Goal: Task Accomplishment & Management: Use online tool/utility

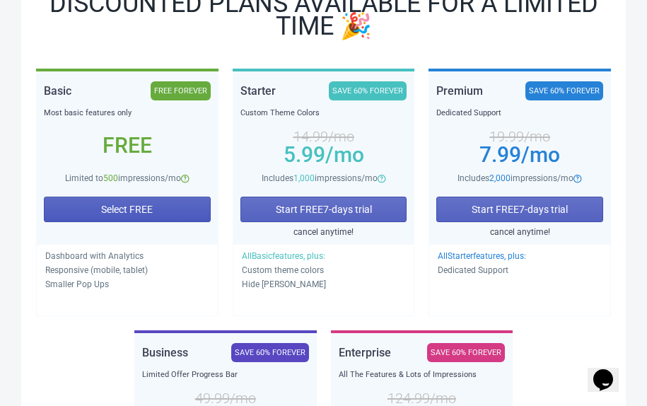
scroll to position [221, 0]
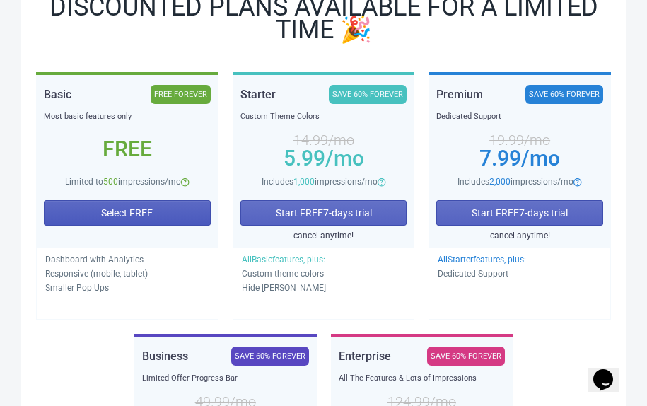
click at [141, 214] on span "Select FREE" at bounding box center [127, 212] width 52 height 11
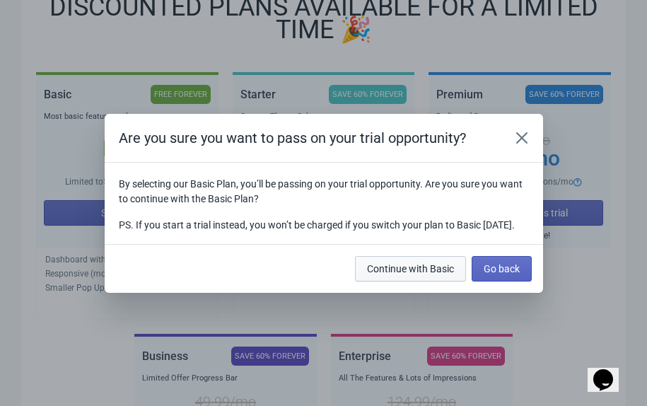
click at [426, 274] on span "Continue with Basic" at bounding box center [410, 268] width 87 height 11
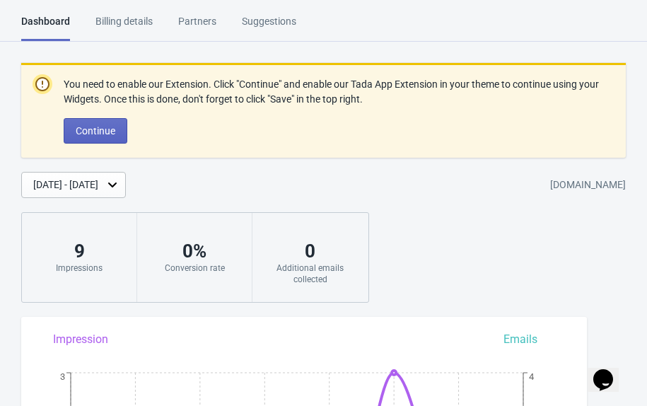
drag, startPoint x: 505, startPoint y: 185, endPoint x: 645, endPoint y: 185, distance: 140.0
click at [645, 185] on div "[DATE] - [DATE] [DOMAIN_NAME]" at bounding box center [334, 185] width 626 height 26
click at [556, 190] on div "[DOMAIN_NAME]" at bounding box center [588, 185] width 76 height 25
click at [98, 187] on div "[DATE] - [DATE]" at bounding box center [65, 184] width 65 height 15
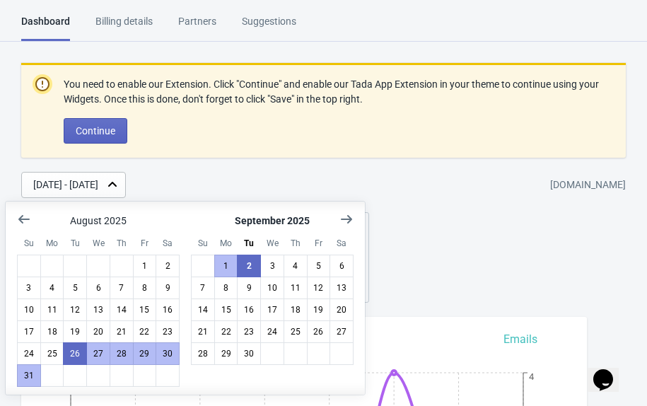
scroll to position [1, 0]
click at [260, 180] on div "[DATE] - [DATE] [DOMAIN_NAME]" at bounding box center [334, 185] width 626 height 26
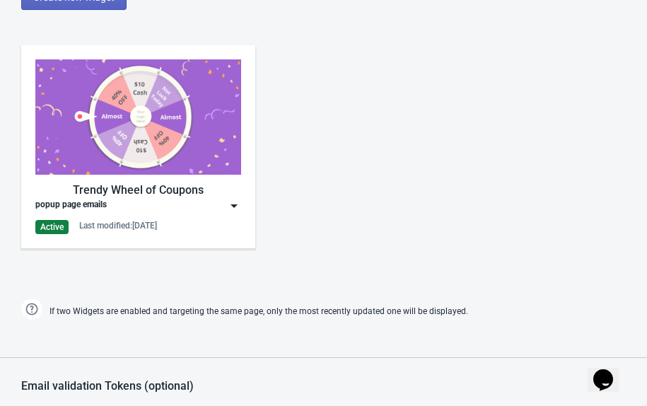
scroll to position [798, 0]
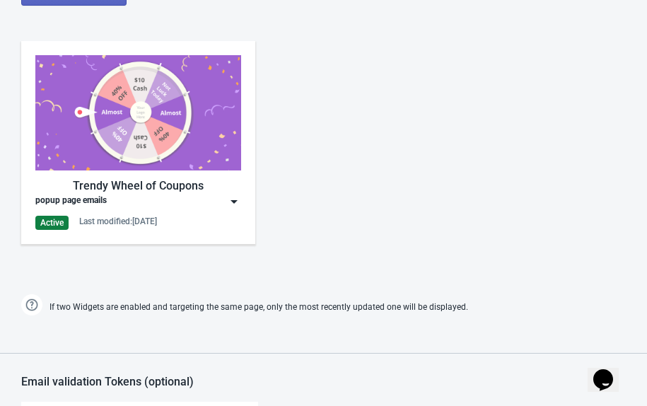
click at [229, 204] on img at bounding box center [234, 201] width 14 height 14
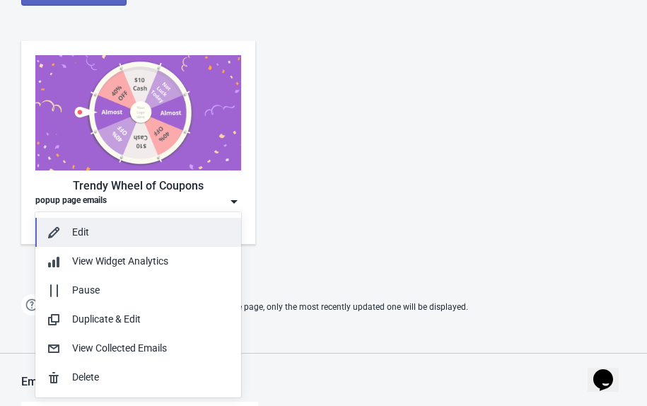
click at [174, 242] on button "Edit" at bounding box center [138, 232] width 206 height 29
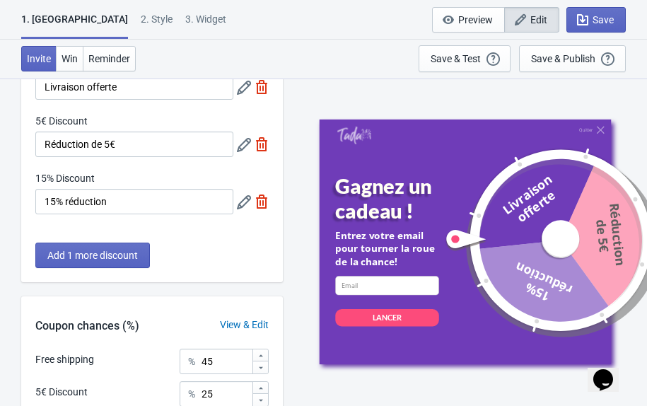
scroll to position [258, 0]
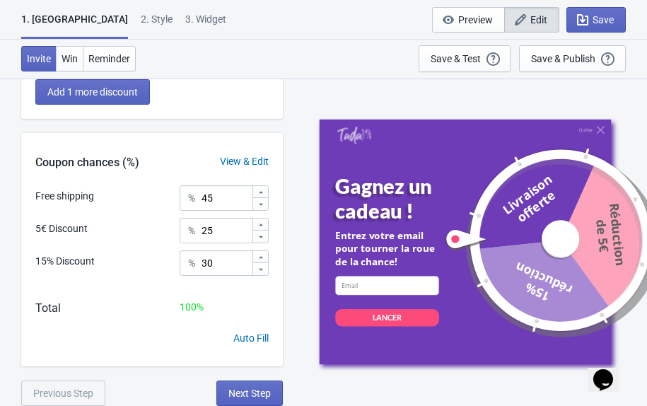
click at [141, 26] on div "2 . Style" at bounding box center [157, 24] width 32 height 25
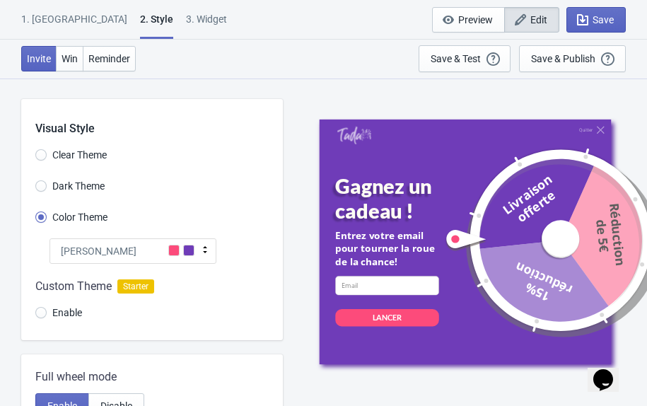
click at [211, 250] on icon at bounding box center [205, 250] width 14 height 14
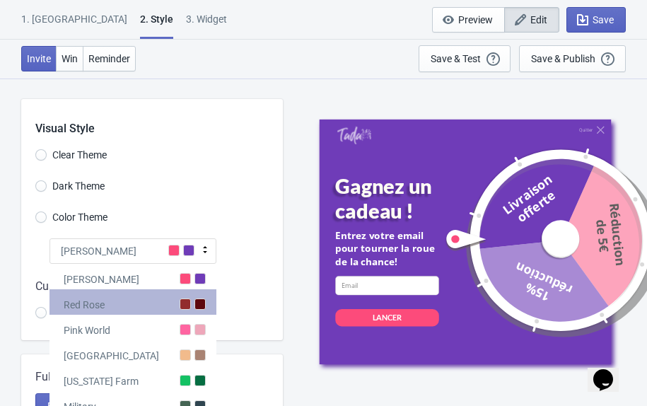
click at [174, 310] on div "Red Rose" at bounding box center [132, 301] width 167 height 25
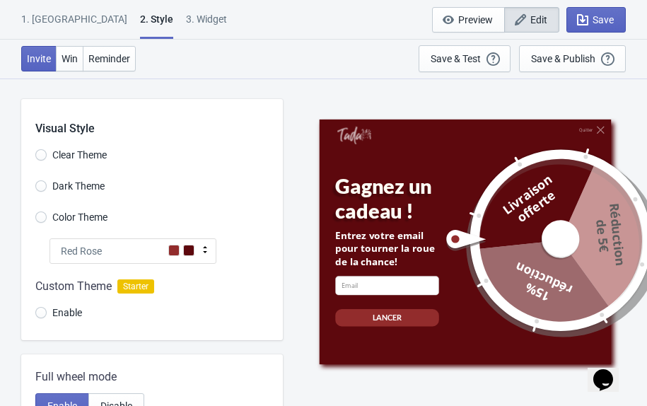
click at [204, 252] on icon at bounding box center [205, 250] width 14 height 14
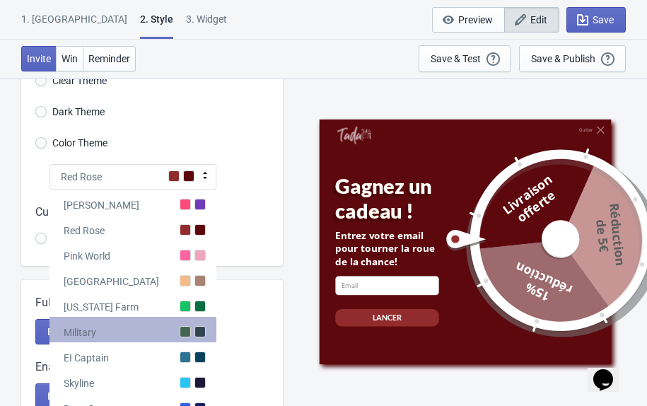
scroll to position [84, 0]
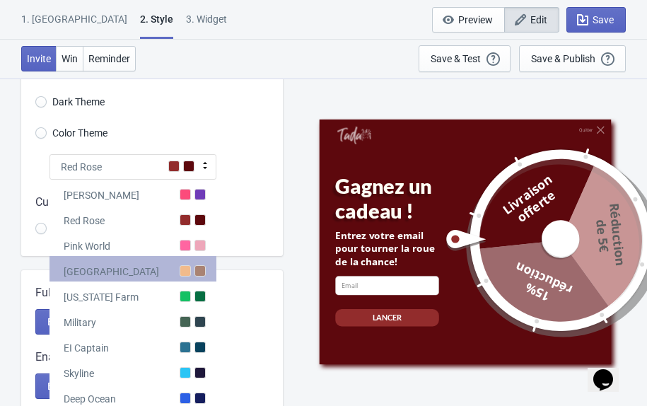
click at [195, 273] on div at bounding box center [199, 270] width 11 height 11
radio input "true"
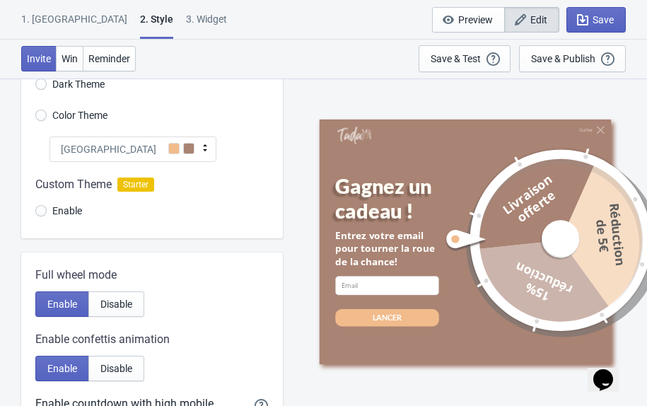
scroll to position [0, 0]
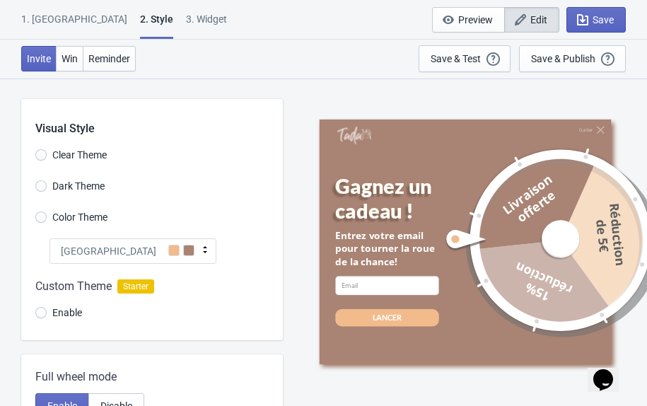
click at [88, 182] on span "Dark Theme" at bounding box center [78, 186] width 52 height 14
click at [47, 182] on input "Dark Theme" at bounding box center [40, 192] width 11 height 25
radio input "true"
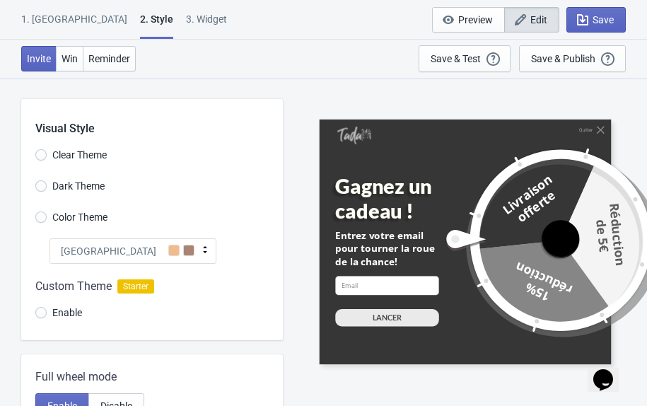
click at [86, 160] on span "Clear Theme" at bounding box center [79, 155] width 54 height 14
click at [47, 160] on input "Clear Theme" at bounding box center [40, 161] width 11 height 25
radio input "true"
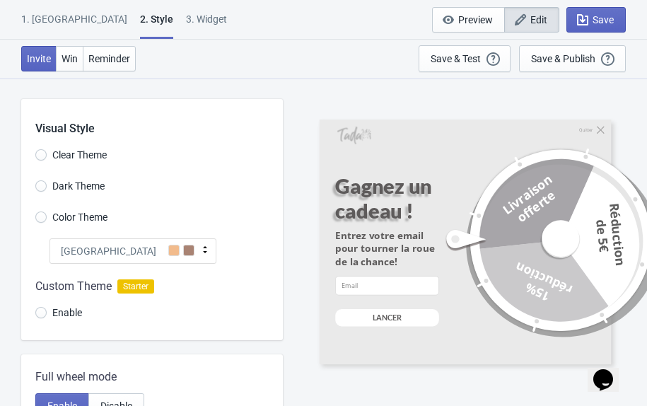
click at [89, 221] on span "Color Theme" at bounding box center [79, 217] width 55 height 14
click at [47, 221] on input "Color Theme" at bounding box center [40, 223] width 11 height 25
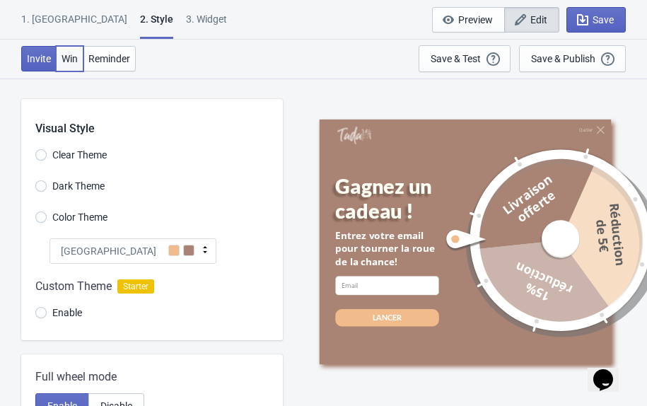
click at [74, 56] on span "Win" at bounding box center [70, 58] width 16 height 11
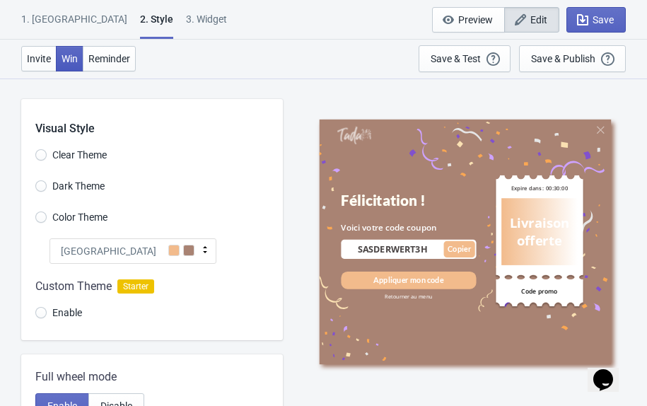
click at [69, 62] on span "Win" at bounding box center [70, 58] width 16 height 11
radio input "true"
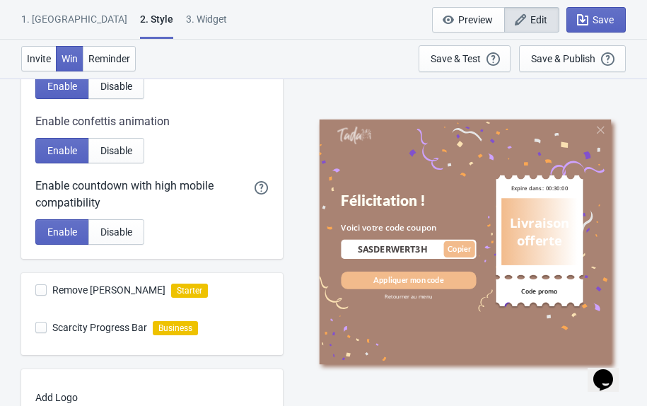
scroll to position [460, 0]
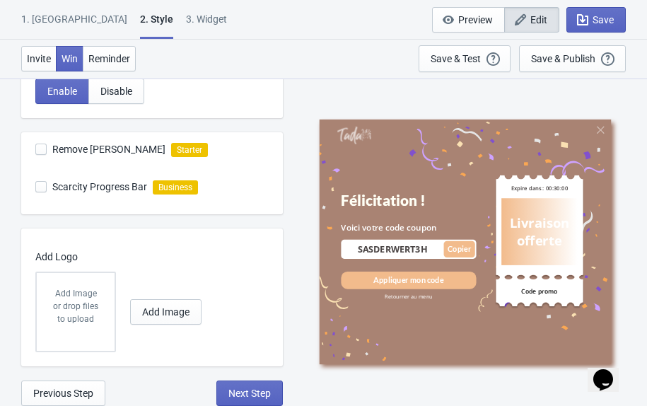
click at [186, 20] on div "3. Widget" at bounding box center [206, 24] width 41 height 25
select select "period"
select select "tab"
select select "1"
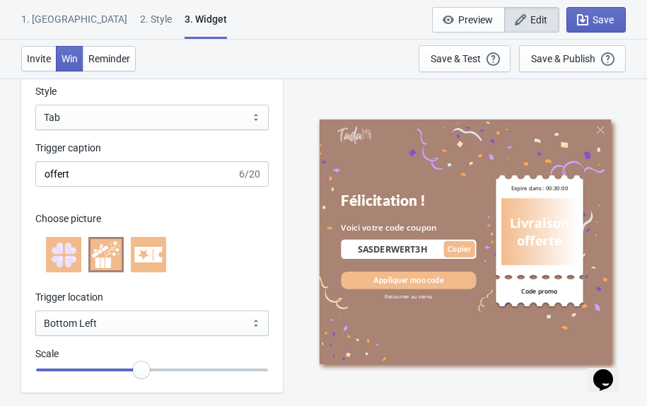
scroll to position [1470, 0]
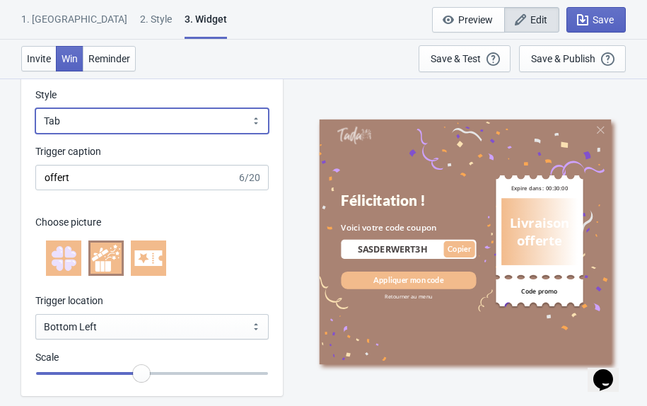
click at [145, 123] on select "Square Circle Tab" at bounding box center [151, 120] width 233 height 25
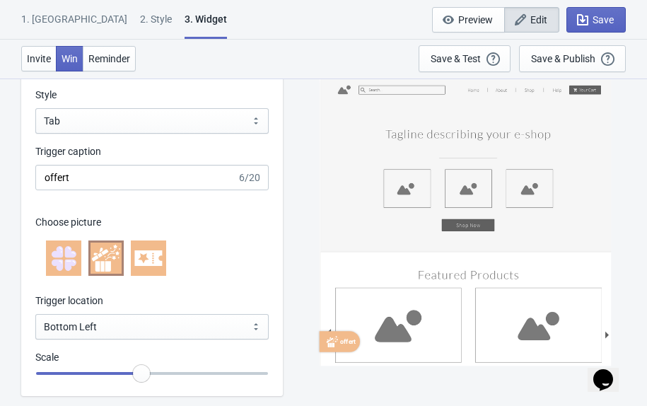
click at [75, 266] on icon at bounding box center [64, 258] width 25 height 25
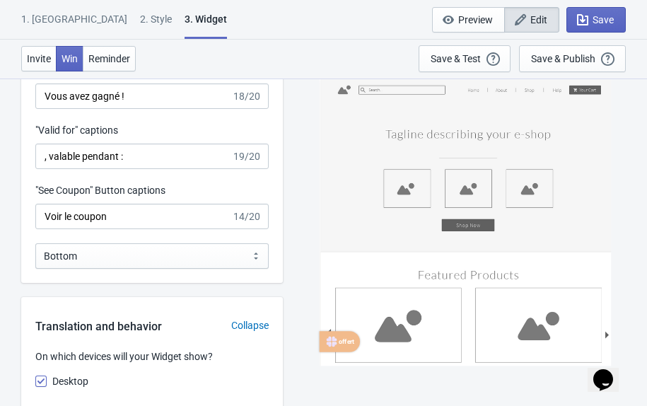
scroll to position [1950, 0]
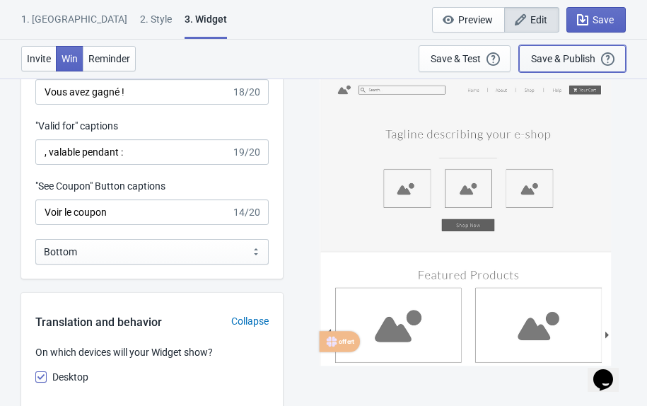
click at [580, 59] on div "Save & Publish" at bounding box center [563, 58] width 64 height 11
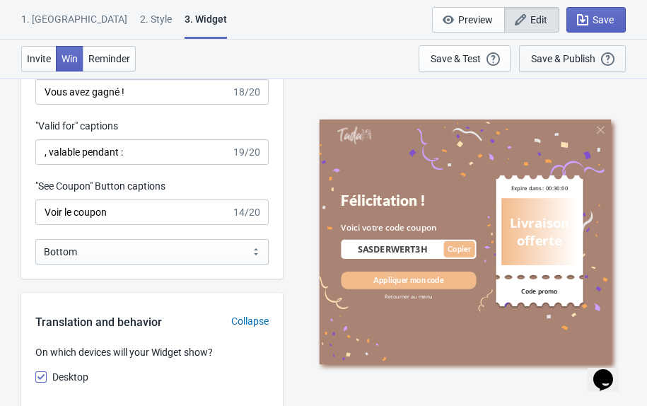
scroll to position [14, 0]
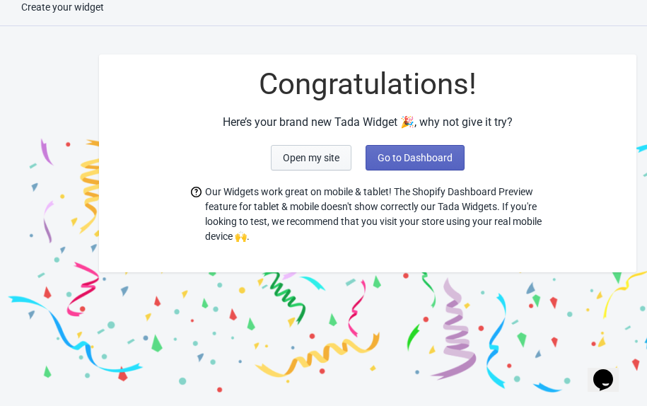
click at [336, 157] on span "Open my site" at bounding box center [311, 157] width 57 height 11
